Goal: Navigation & Orientation: Find specific page/section

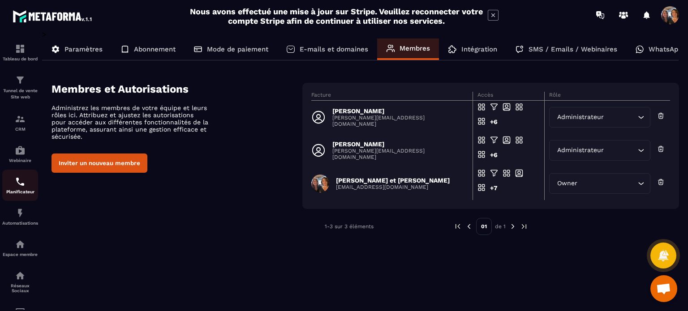
click at [20, 189] on div "Planificateur" at bounding box center [20, 185] width 36 height 18
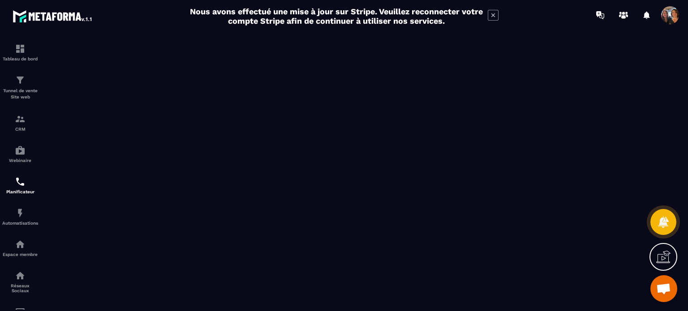
click at [493, 14] on icon at bounding box center [493, 15] width 11 height 11
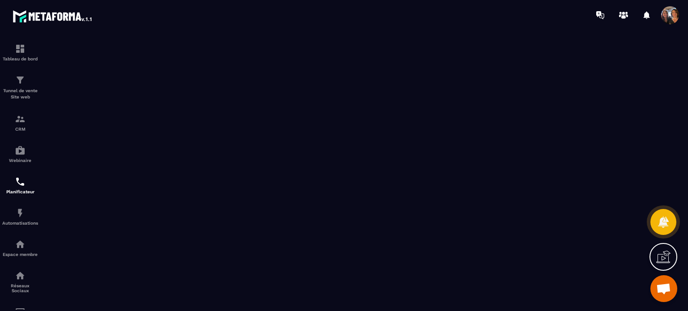
click at [668, 17] on span at bounding box center [670, 15] width 18 height 18
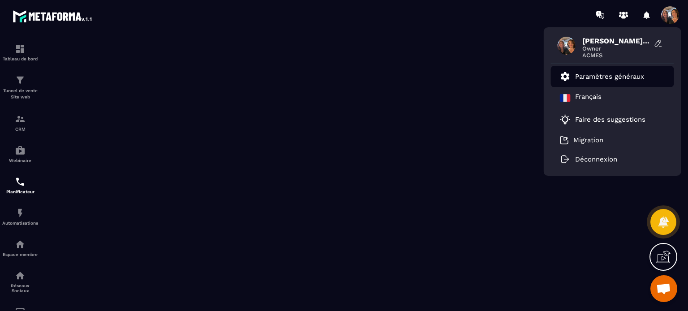
click at [614, 78] on p "Paramètres généraux" at bounding box center [609, 77] width 69 height 8
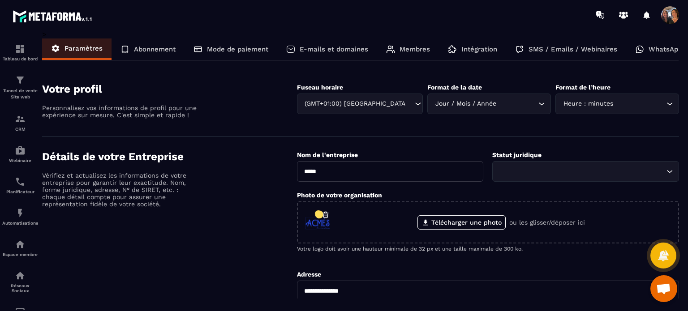
click at [419, 50] on p "Membres" at bounding box center [414, 49] width 30 height 8
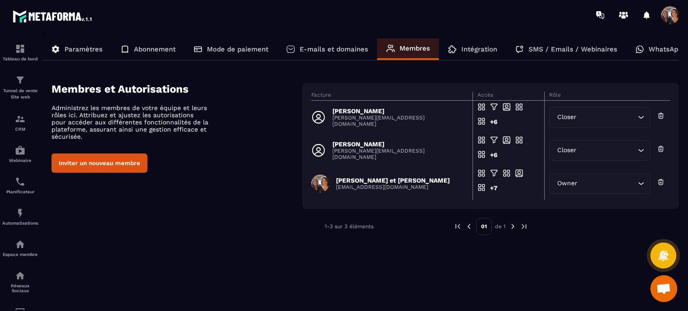
click at [88, 49] on p "Paramètres" at bounding box center [83, 49] width 38 height 8
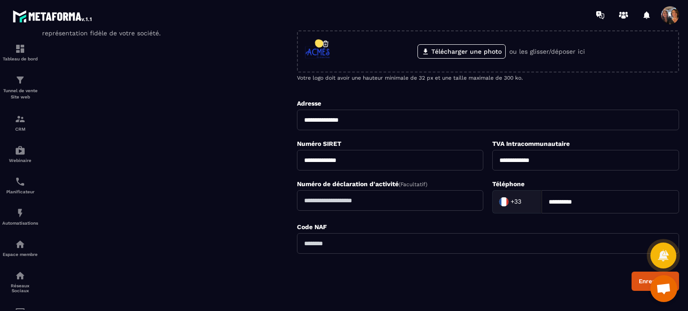
scroll to position [29, 0]
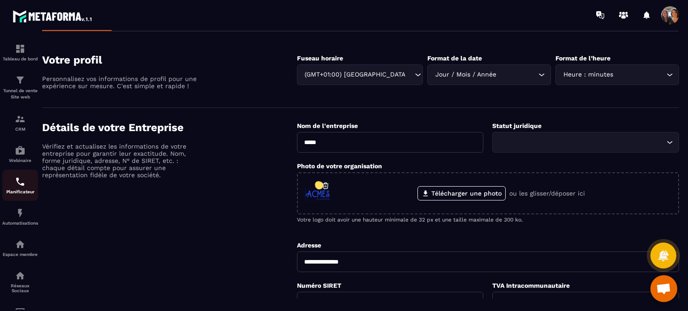
click at [19, 184] on img at bounding box center [20, 181] width 11 height 11
